Goal: Complete application form

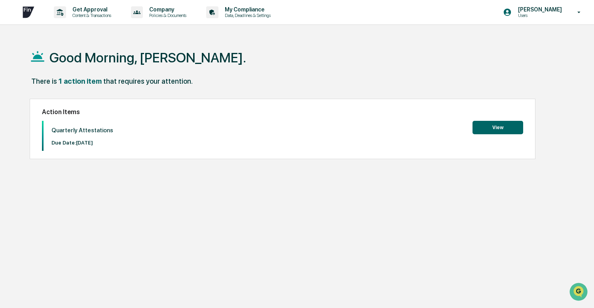
click at [512, 132] on button "View" at bounding box center [497, 127] width 51 height 13
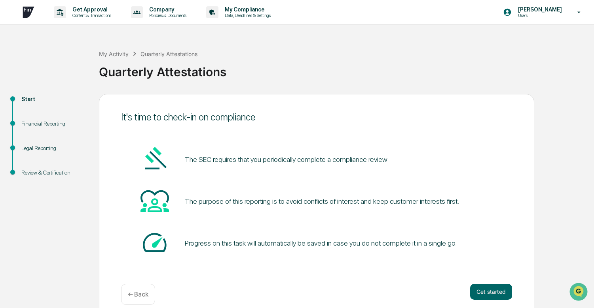
scroll to position [10, 0]
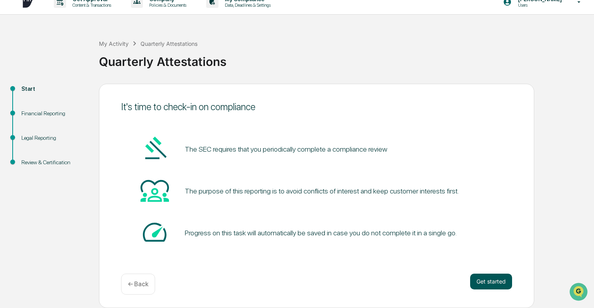
click at [493, 284] on button "Get started" at bounding box center [491, 282] width 42 height 16
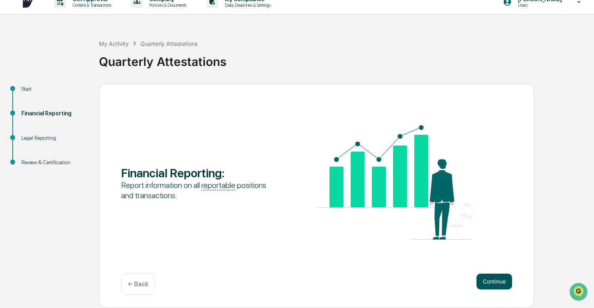
click at [483, 279] on button "Continue" at bounding box center [494, 282] width 36 height 16
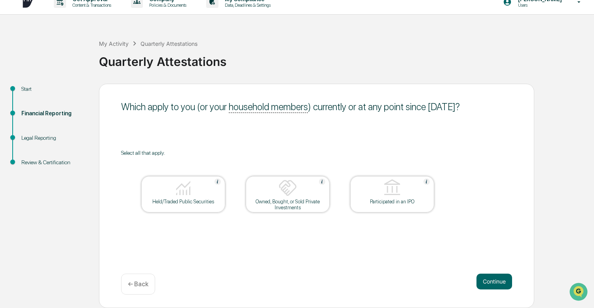
scroll to position [0, 0]
click at [197, 199] on div at bounding box center [183, 189] width 79 height 20
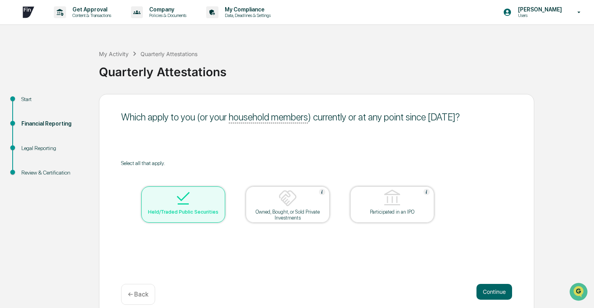
scroll to position [10, 0]
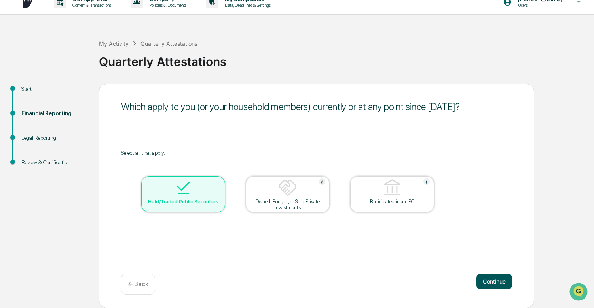
click at [488, 282] on button "Continue" at bounding box center [494, 282] width 36 height 16
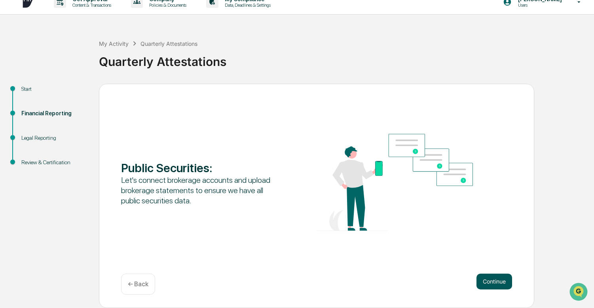
click at [489, 282] on button "Continue" at bounding box center [494, 282] width 36 height 16
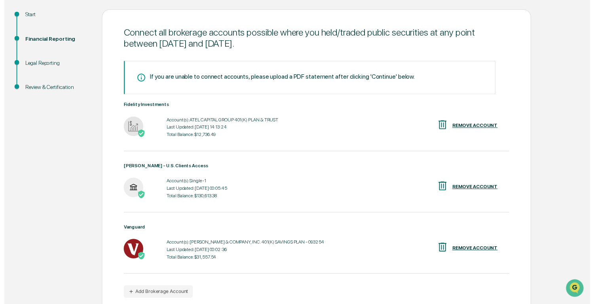
scroll to position [121, 0]
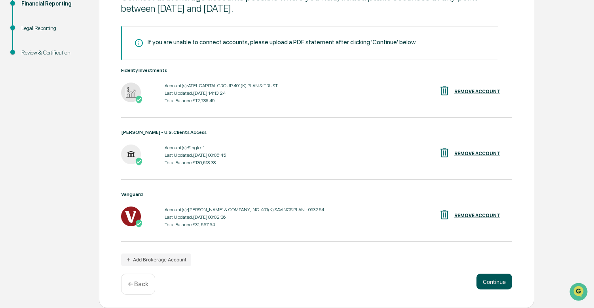
click at [494, 275] on button "Continue" at bounding box center [494, 282] width 36 height 16
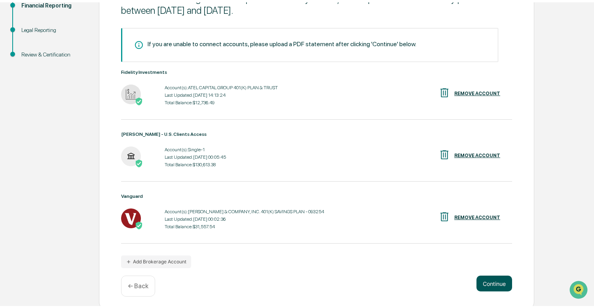
scroll to position [10, 0]
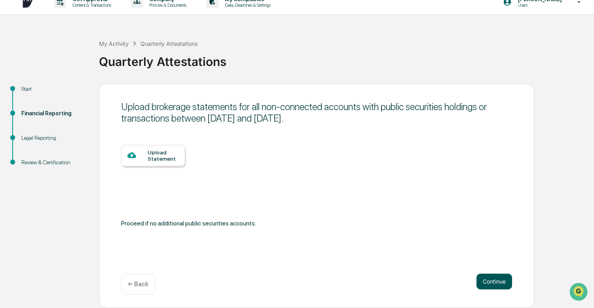
click at [490, 282] on button "Continue" at bounding box center [494, 282] width 36 height 16
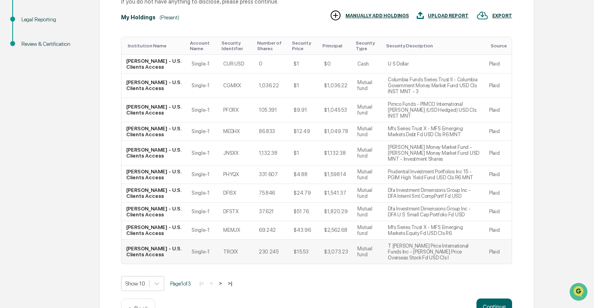
scroll to position [130, 0]
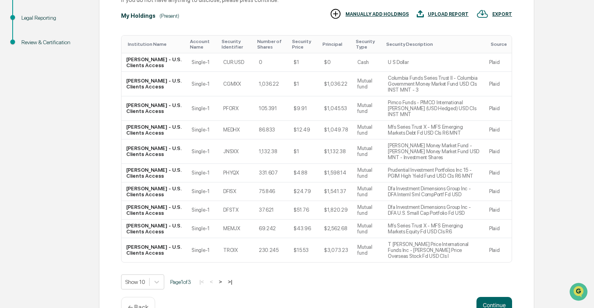
click at [223, 279] on button ">" at bounding box center [220, 282] width 8 height 7
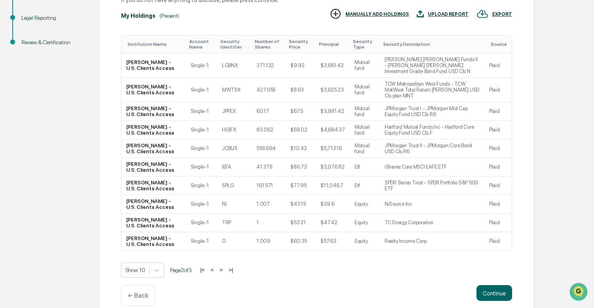
click at [223, 267] on button ">" at bounding box center [221, 270] width 8 height 7
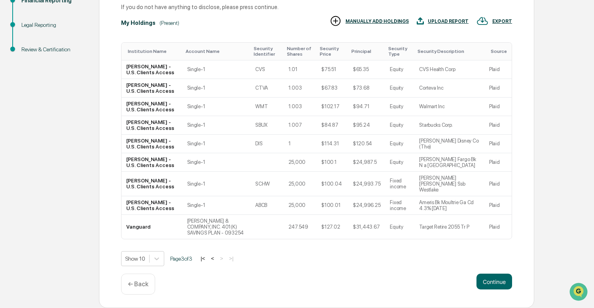
scroll to position [112, 0]
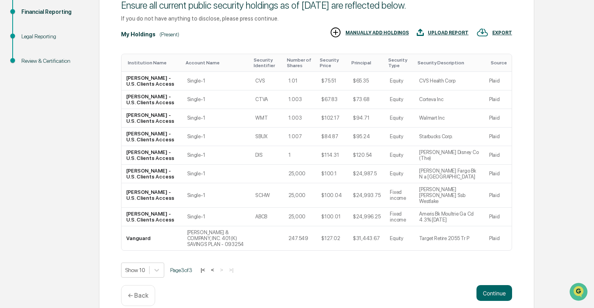
click at [216, 267] on button "<" at bounding box center [212, 270] width 8 height 7
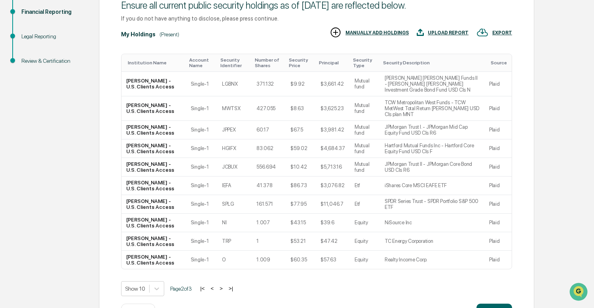
click at [214, 285] on button "<" at bounding box center [212, 288] width 8 height 7
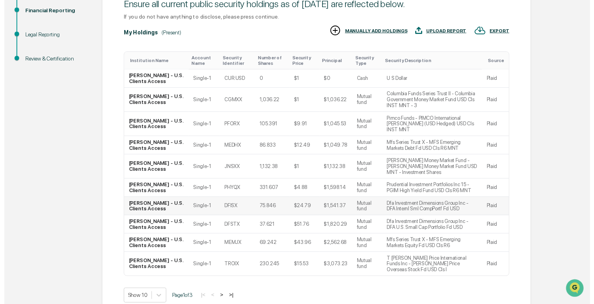
scroll to position [130, 0]
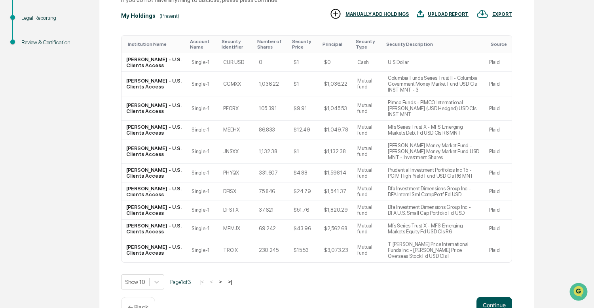
click at [476, 297] on button "Continue" at bounding box center [494, 305] width 36 height 16
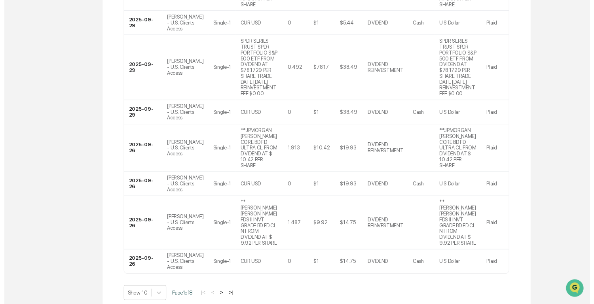
scroll to position [373, 0]
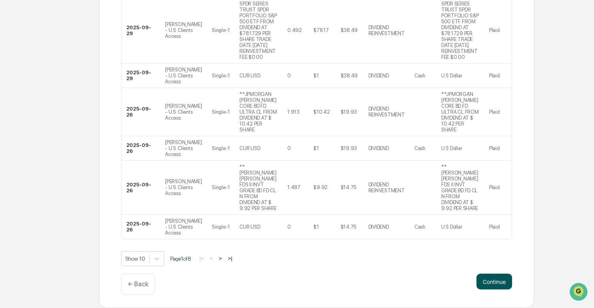
click at [497, 284] on button "Continue" at bounding box center [494, 282] width 36 height 16
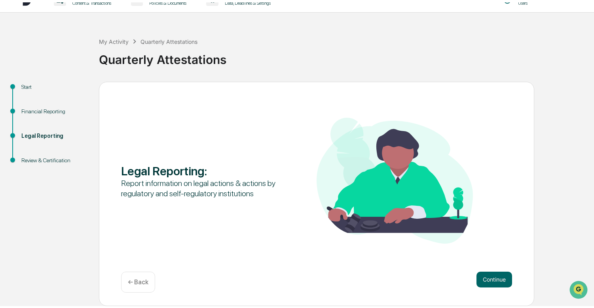
scroll to position [10, 0]
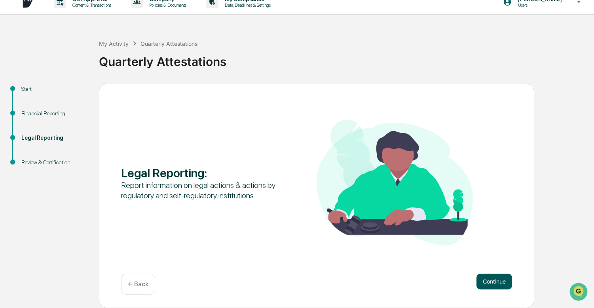
click at [497, 284] on button "Continue" at bounding box center [494, 282] width 36 height 16
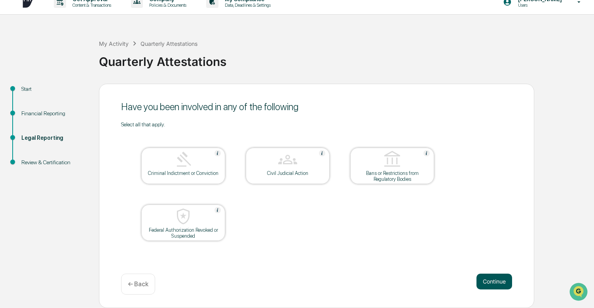
click at [486, 286] on button "Continue" at bounding box center [494, 282] width 36 height 16
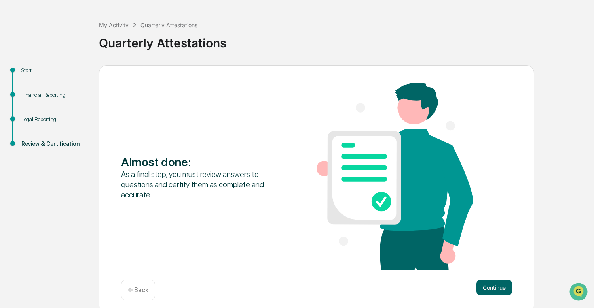
scroll to position [35, 0]
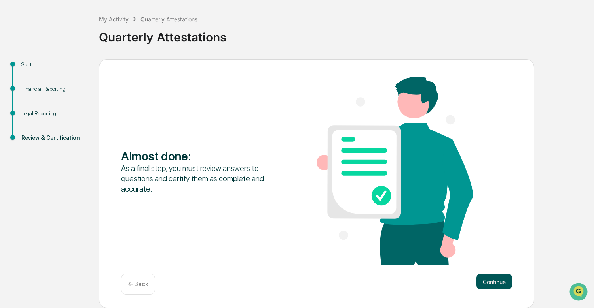
click at [480, 284] on button "Continue" at bounding box center [494, 282] width 36 height 16
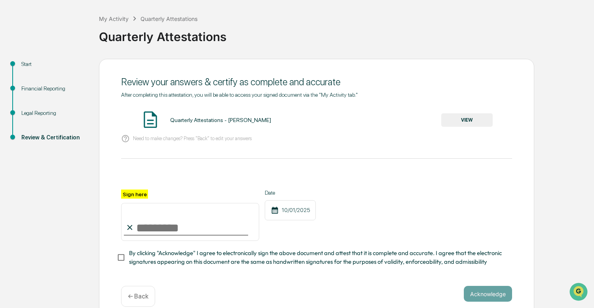
scroll to position [47, 0]
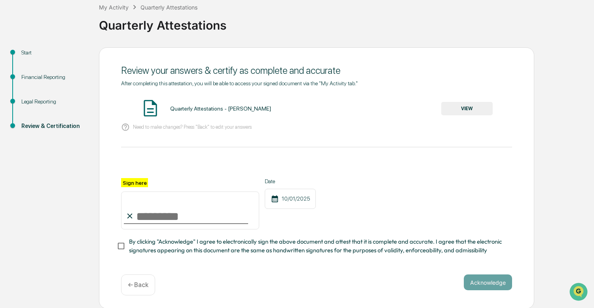
click at [459, 110] on button "VIEW" at bounding box center [466, 108] width 51 height 13
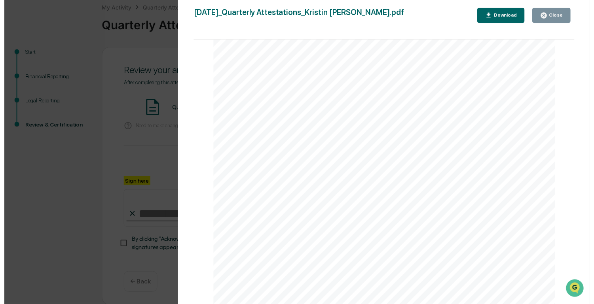
scroll to position [4364, 0]
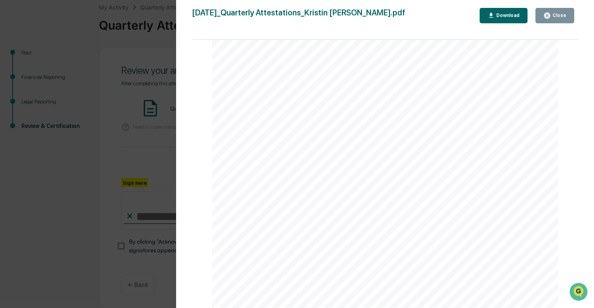
click at [548, 19] on icon "button" at bounding box center [547, 16] width 6 height 6
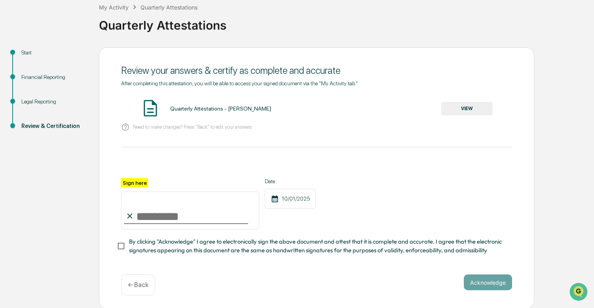
click at [164, 215] on input "Sign here" at bounding box center [190, 211] width 138 height 38
type input "**********"
click at [499, 283] on button "Acknowledge" at bounding box center [487, 283] width 48 height 16
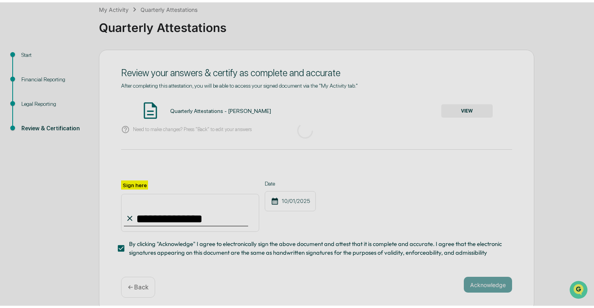
scroll to position [10, 0]
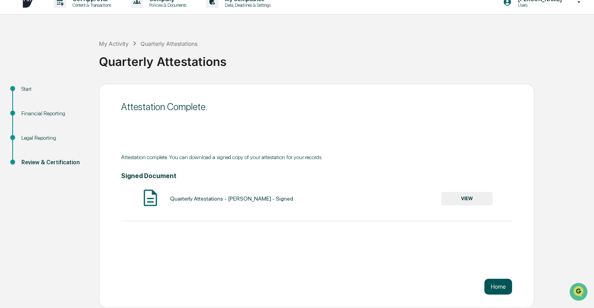
click at [489, 286] on button "Home" at bounding box center [498, 287] width 28 height 16
